Goal: Task Accomplishment & Management: Use online tool/utility

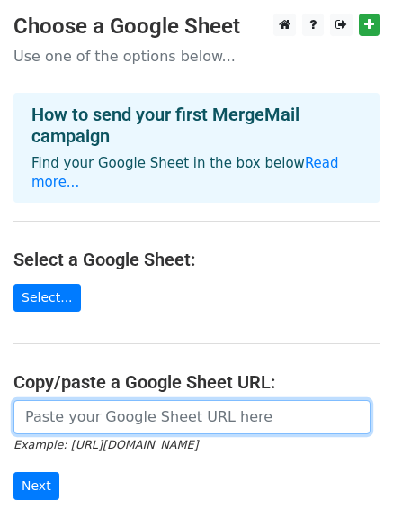
click at [67, 400] on input "url" at bounding box center [192, 417] width 357 height 34
paste input "https://docs.google.com/spreadsheets/d/1YM1NTJIt-eg-RoDjclL-MR2gAherfr2YTgcrRQ8…"
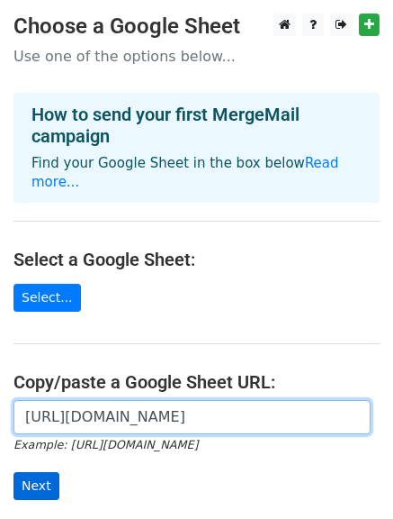
type input "https://docs.google.com/spreadsheets/d/1YM1NTJIt-eg-RoDjclL-MR2gAherfr2YTgcrRQ8…"
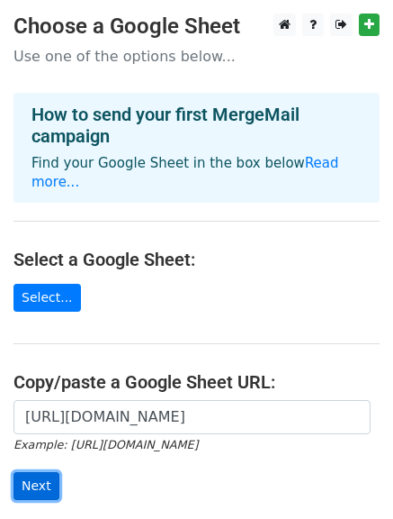
click at [43, 472] on input "Next" at bounding box center [37, 486] width 46 height 28
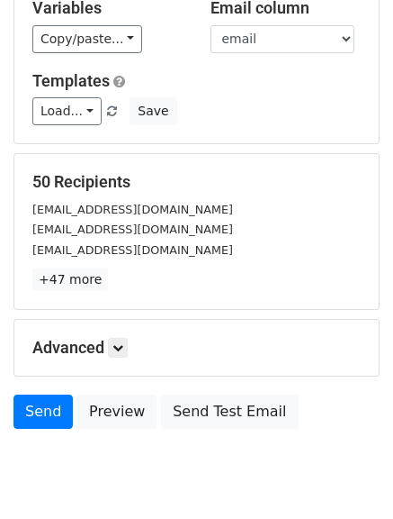
scroll to position [252, 0]
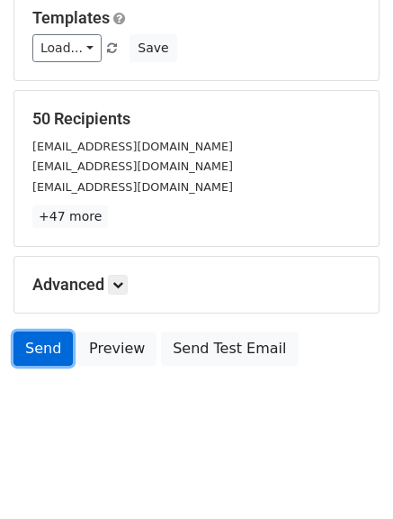
click at [48, 345] on link "Send" at bounding box center [43, 348] width 59 height 34
